Goal: Find specific page/section: Find specific page/section

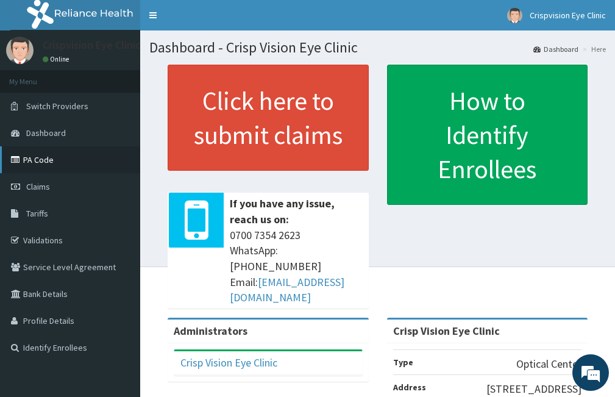
click at [79, 165] on link "PA Code" at bounding box center [70, 159] width 140 height 27
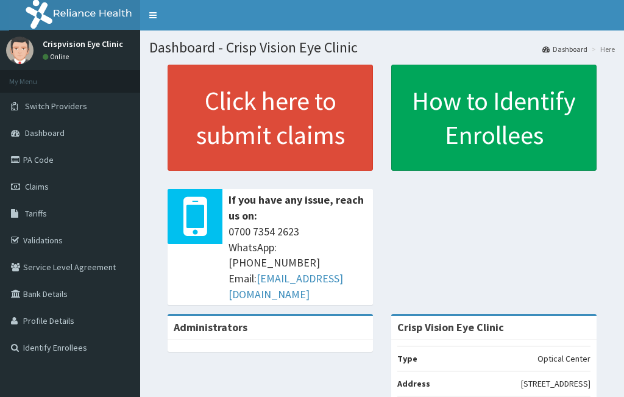
click at [543, 51] on link "Dashboard" at bounding box center [565, 49] width 45 height 10
click at [543, 48] on icon at bounding box center [546, 49] width 7 height 7
click at [65, 131] on link "Dashboard" at bounding box center [70, 132] width 140 height 27
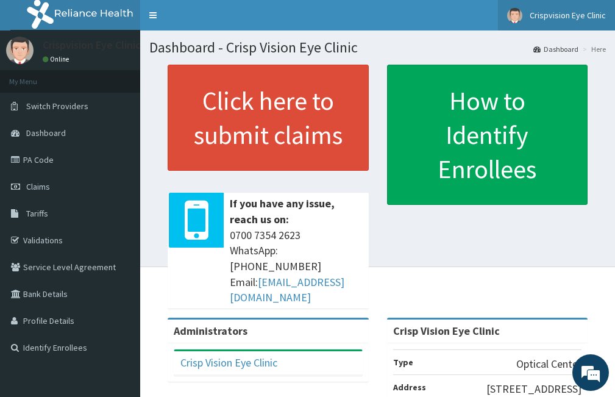
click at [519, 16] on img at bounding box center [514, 15] width 15 height 15
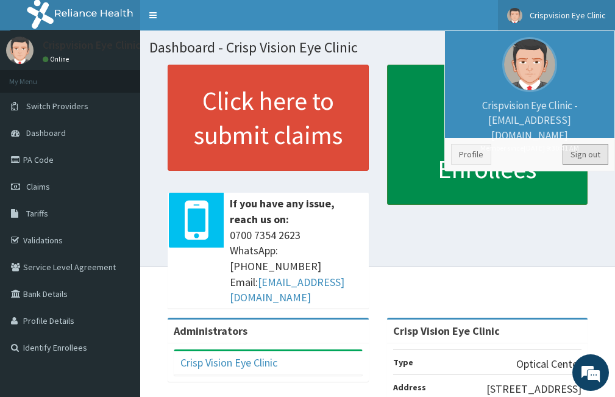
click at [579, 154] on link "Sign out" at bounding box center [586, 154] width 46 height 21
